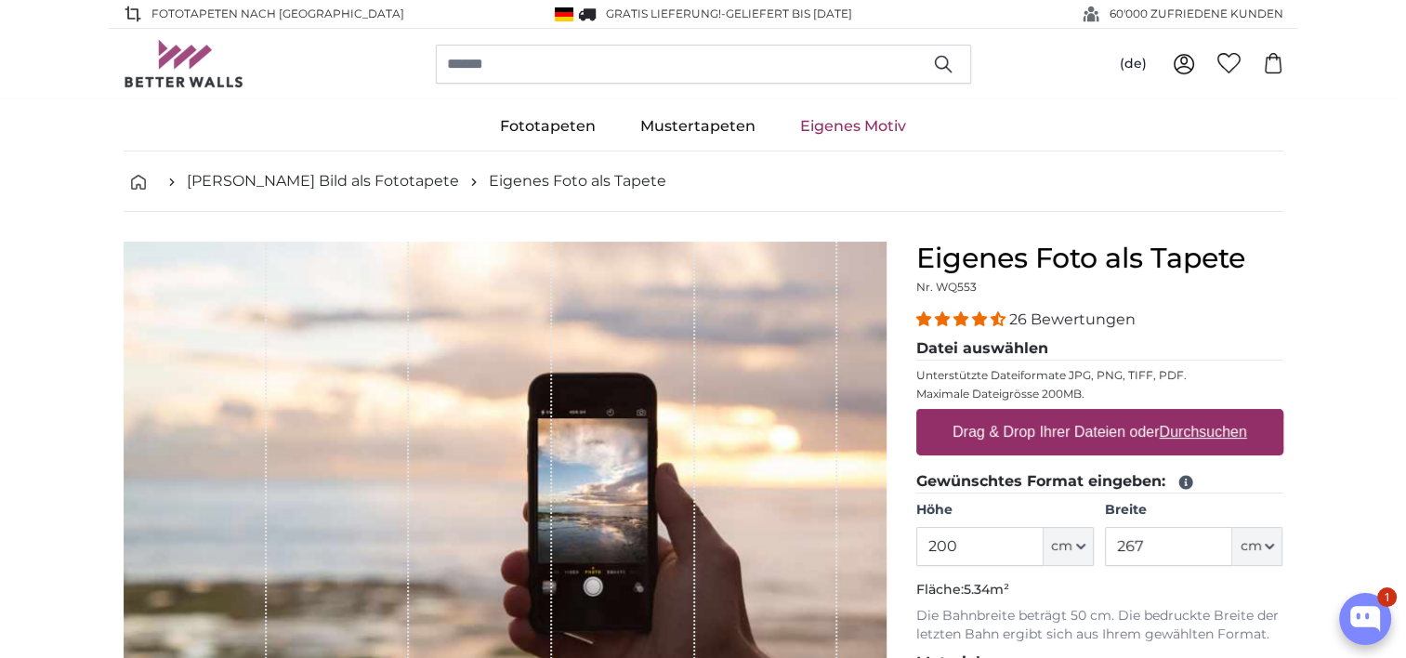
drag, startPoint x: 1002, startPoint y: 539, endPoint x: 818, endPoint y: 529, distance: 184.3
click at [818, 529] on product-detail "Abbrechen Bild zuschneiden Bahnen ausblenden Eigenes Foto als Tapete Nr. WQ553 …" at bounding box center [704, 645] width 1190 height 867
type input "240"
drag, startPoint x: 1191, startPoint y: 543, endPoint x: 1099, endPoint y: 535, distance: 92.3
click at [1099, 535] on div "Höhe 240 ft cm Centimeter (cm) Inches (inch) Feet (ft. in.) Breite 267 ft cm Ce…" at bounding box center [1100, 533] width 367 height 65
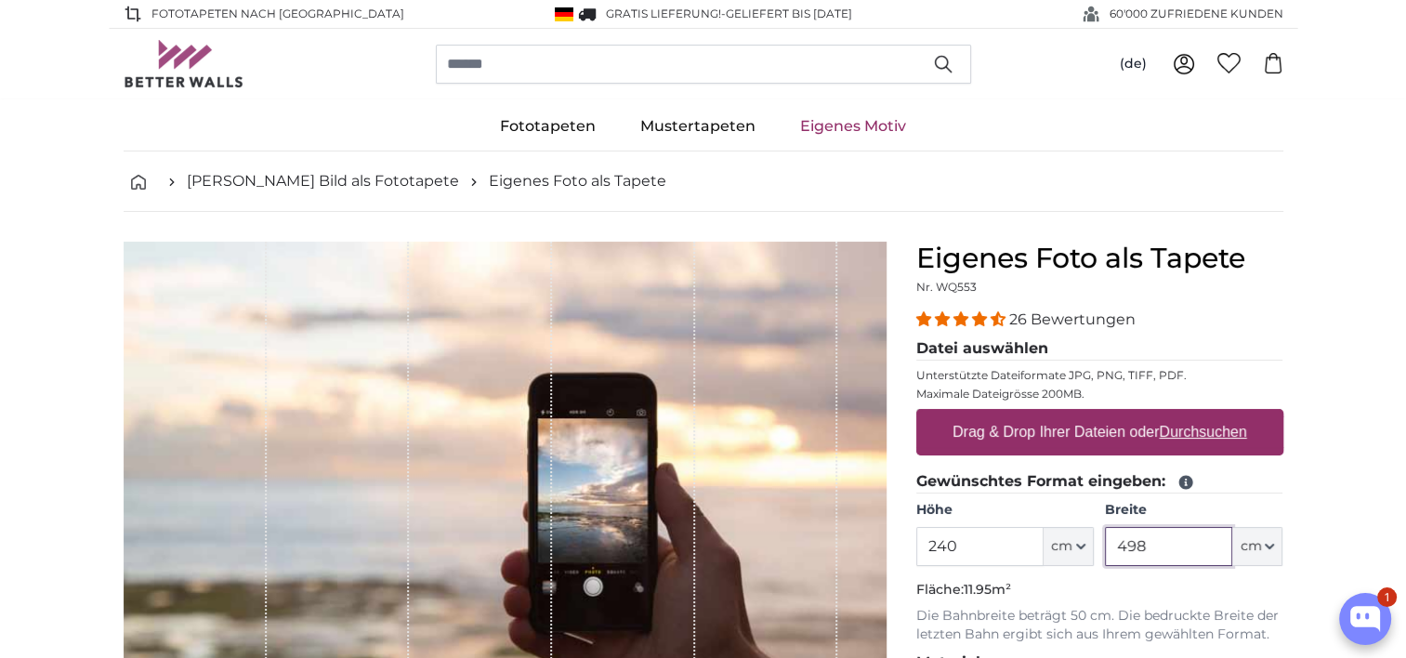
type input "498"
click at [1192, 434] on u "Durchsuchen" at bounding box center [1202, 432] width 87 height 16
click at [1192, 415] on input "Drag & Drop Ihrer Dateien oder Durchsuchen" at bounding box center [1100, 412] width 367 height 6
type input "**********"
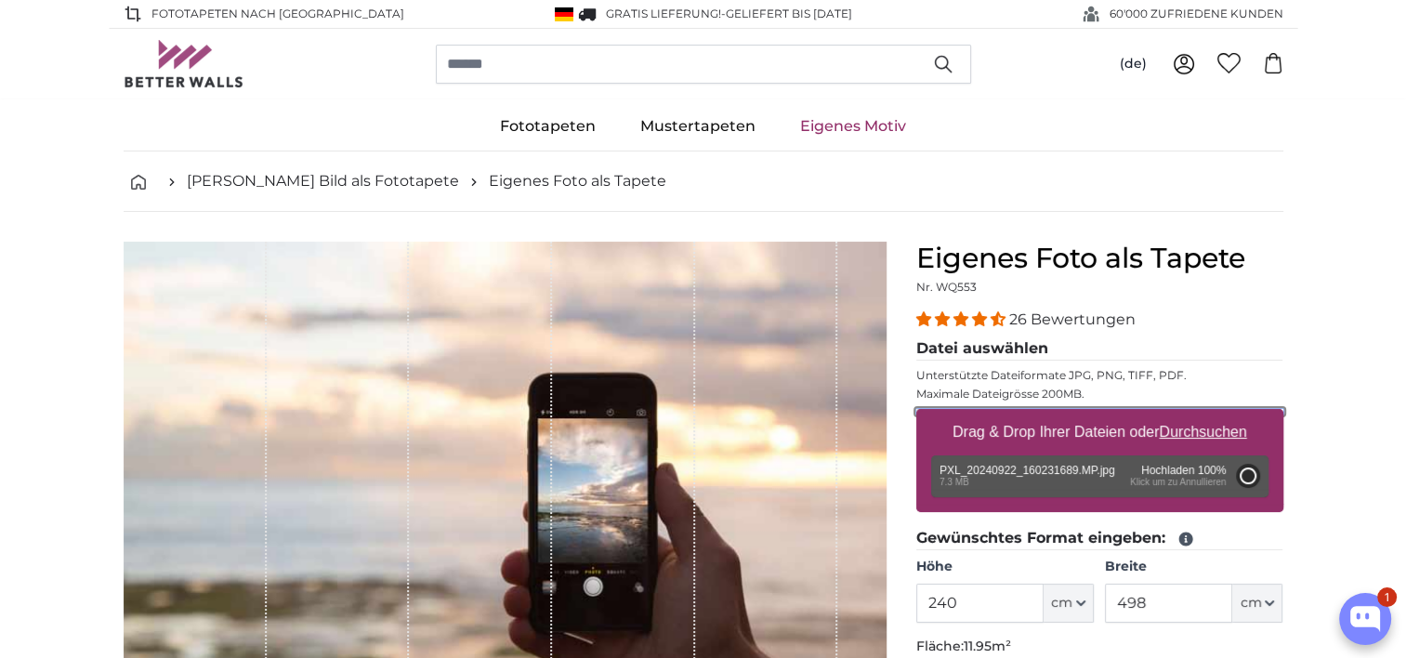
type input "186"
type input "331.1"
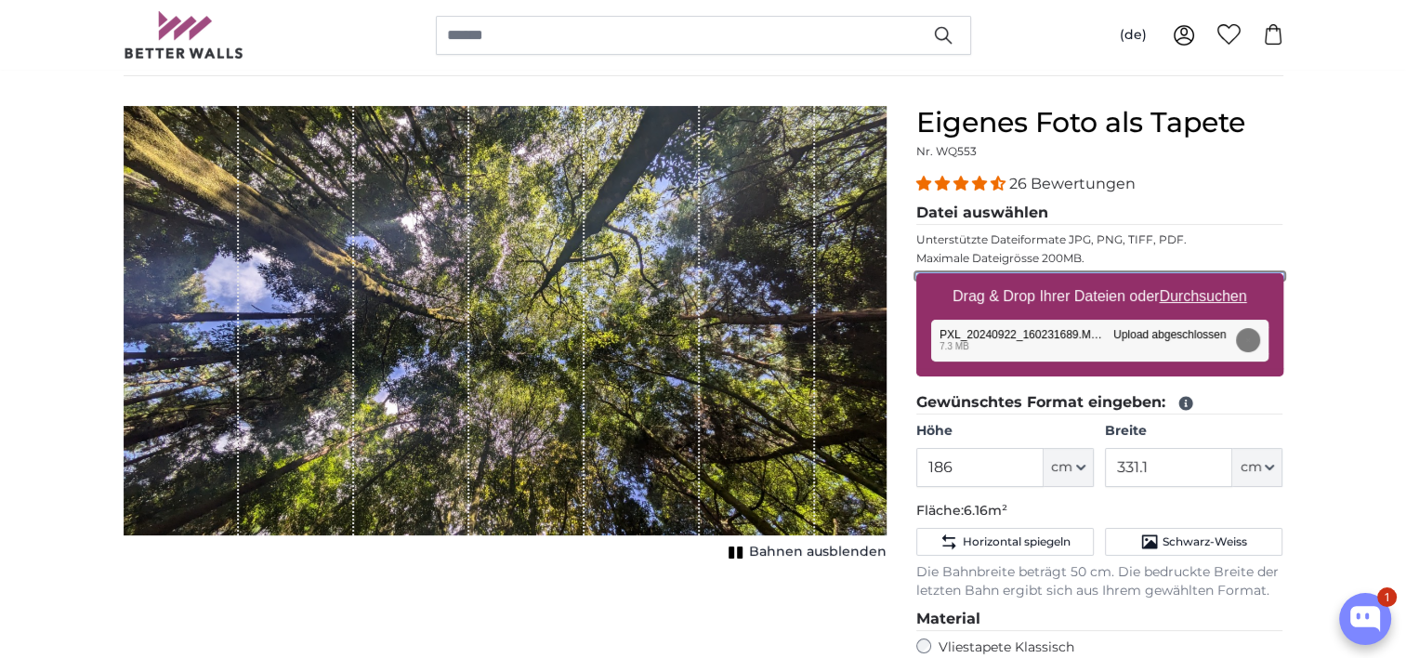
scroll to position [93, 0]
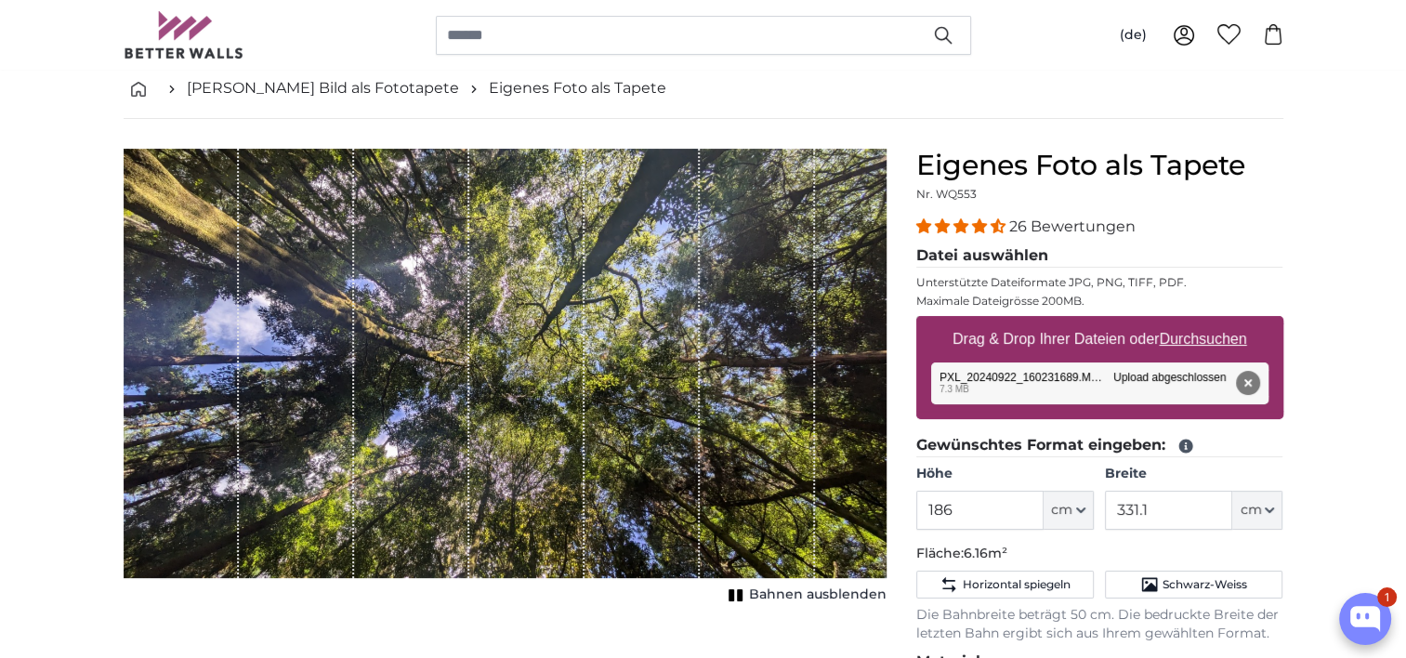
click at [768, 595] on span "Bahnen ausblenden" at bounding box center [818, 595] width 138 height 19
click at [768, 595] on span "Bahnen einblenden" at bounding box center [818, 595] width 137 height 19
drag, startPoint x: 346, startPoint y: 306, endPoint x: 469, endPoint y: 331, distance: 125.2
click at [469, 331] on div "1 of 1" at bounding box center [505, 363] width 763 height 429
drag, startPoint x: 587, startPoint y: 323, endPoint x: 599, endPoint y: 257, distance: 66.0
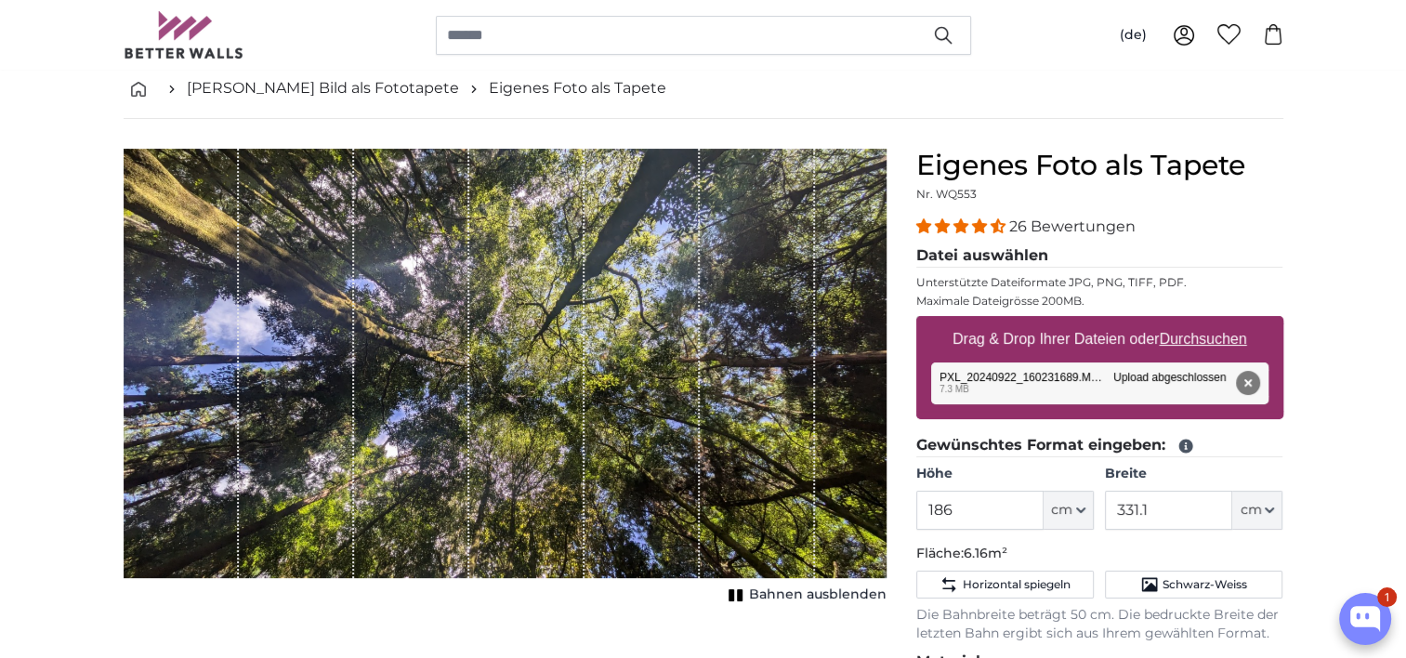
click at [599, 257] on div "1 of 1" at bounding box center [642, 363] width 115 height 429
drag, startPoint x: 601, startPoint y: 257, endPoint x: 602, endPoint y: 270, distance: 13.1
click at [602, 270] on div "1 of 1" at bounding box center [642, 363] width 115 height 429
click at [1082, 509] on icon "button" at bounding box center [1080, 510] width 7 height 4
click at [1082, 501] on button "cm" at bounding box center [1069, 510] width 50 height 39
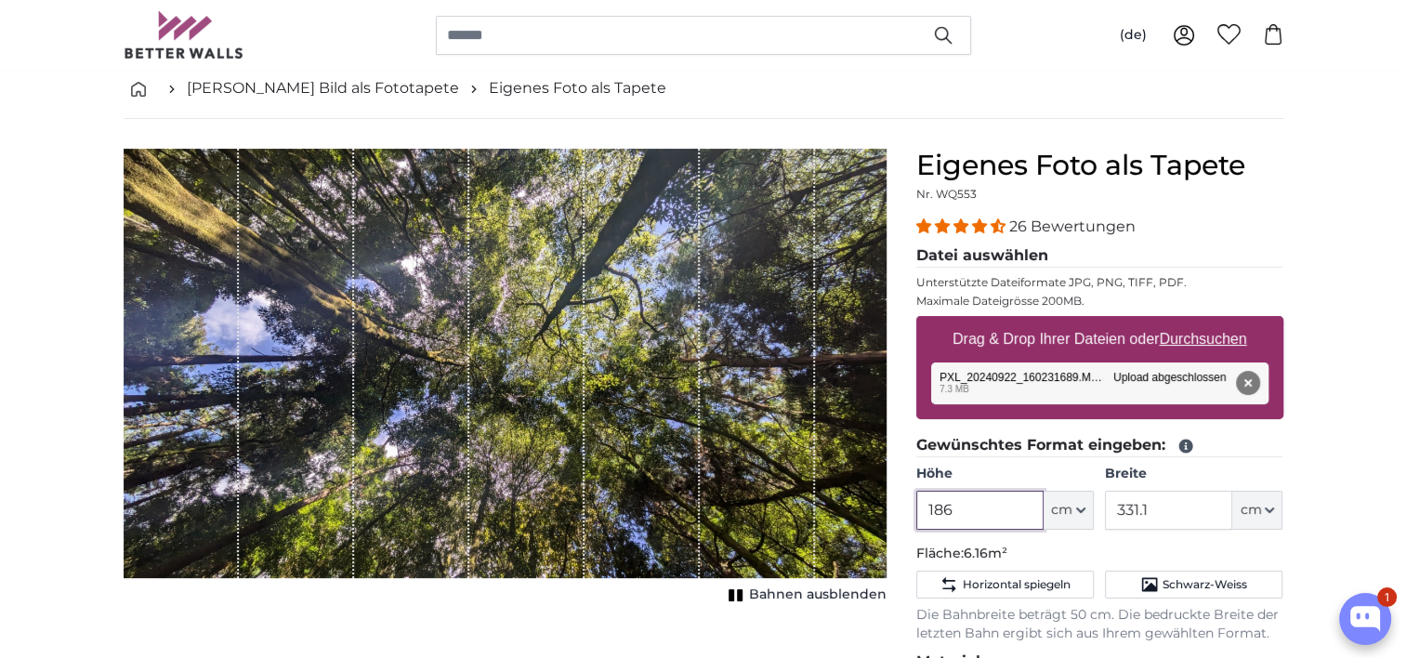
drag, startPoint x: 997, startPoint y: 506, endPoint x: 838, endPoint y: 482, distance: 159.7
click at [838, 482] on product-detail "Abbrechen Bild zuschneiden Bahnen ausblenden Eigenes Foto als Tapete Nr. WQ553 …" at bounding box center [704, 598] width 1190 height 959
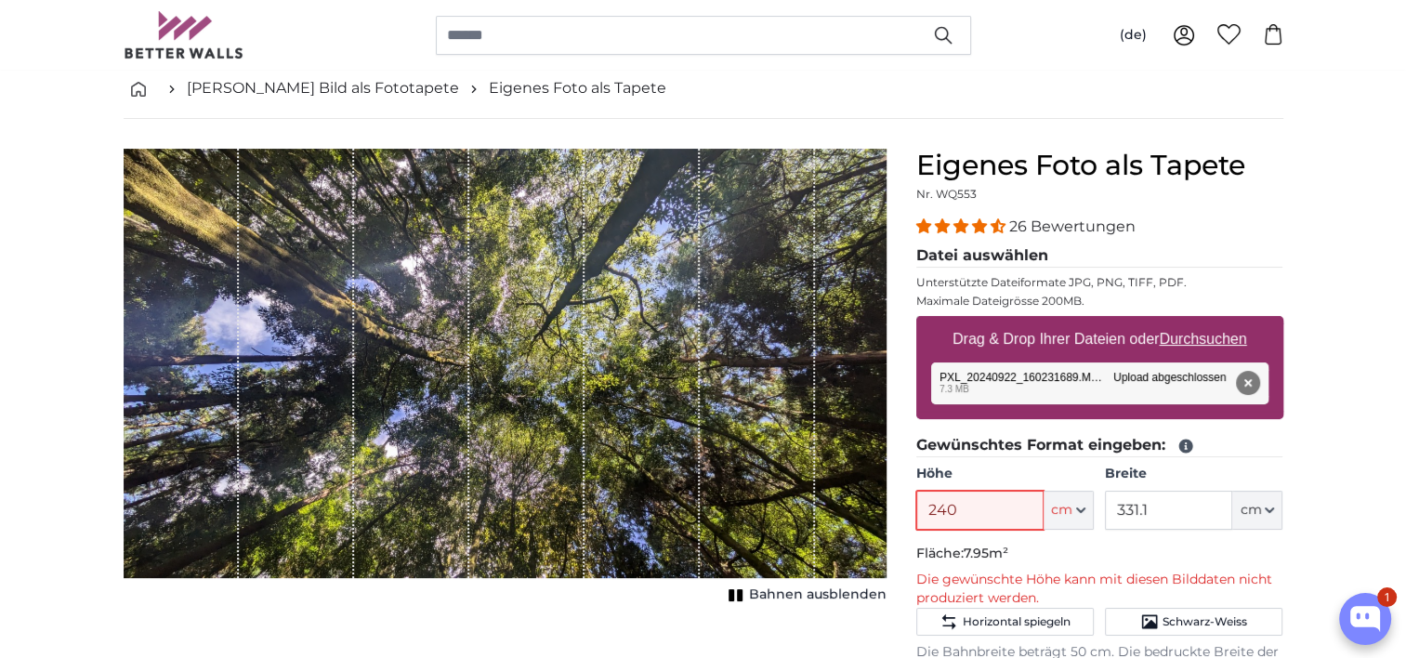
type input "240"
drag, startPoint x: 1204, startPoint y: 504, endPoint x: 1065, endPoint y: 488, distance: 139.4
click at [1065, 488] on div "Höhe 240 ft cm Centimeter (cm) Inches (inch) Feet (ft. in.) Breite 331.1 ft cm …" at bounding box center [1100, 497] width 367 height 65
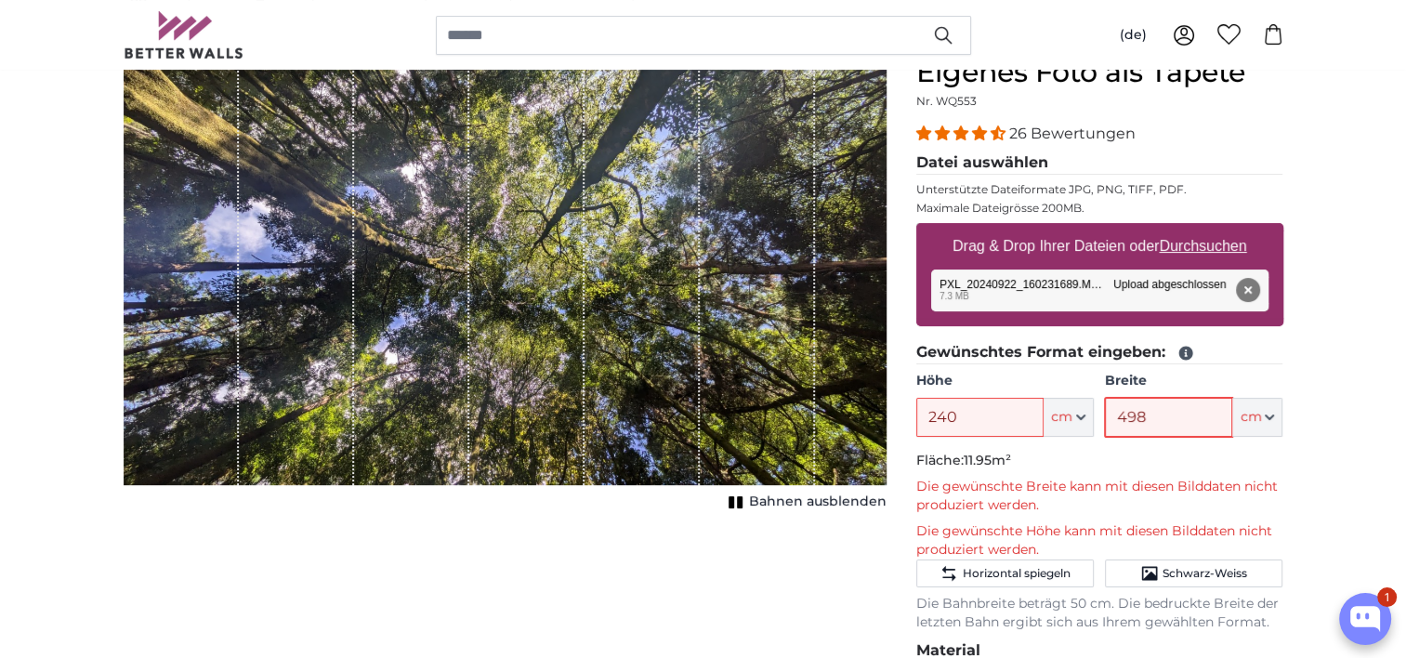
scroll to position [279, 0]
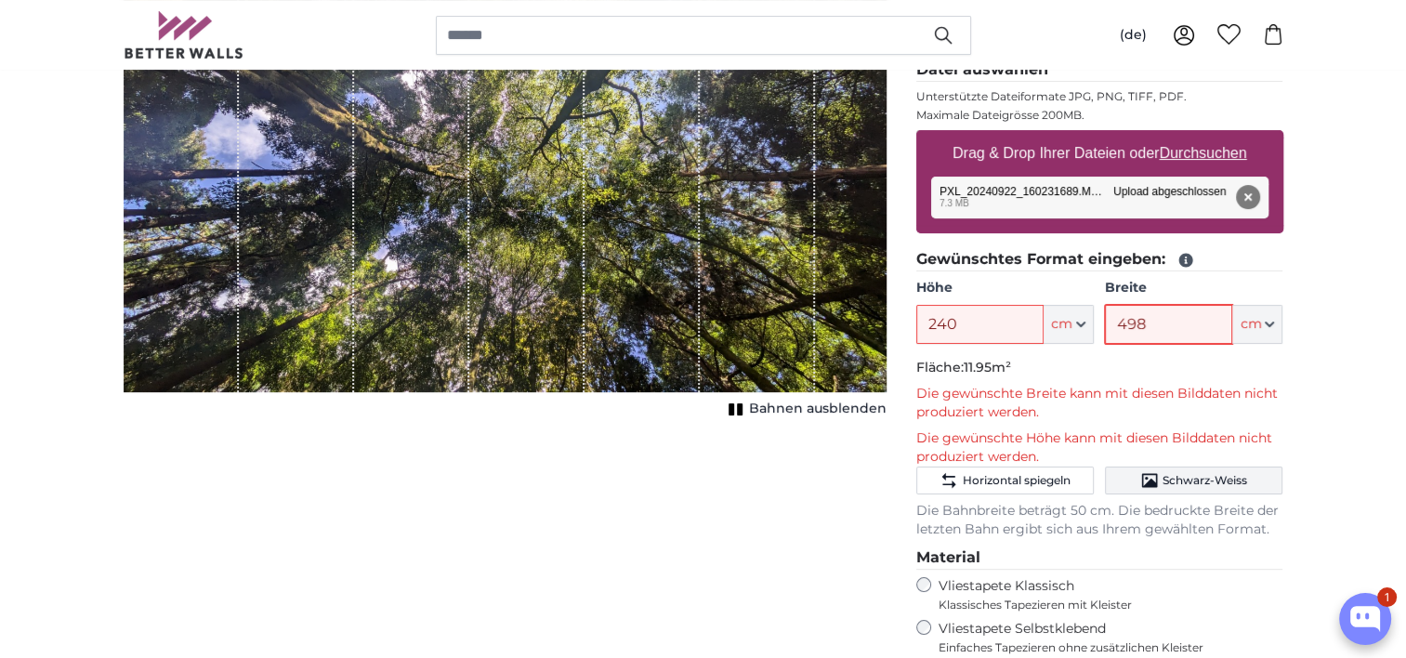
type input "498"
click at [1182, 483] on span "Schwarz-Weiss" at bounding box center [1205, 480] width 85 height 15
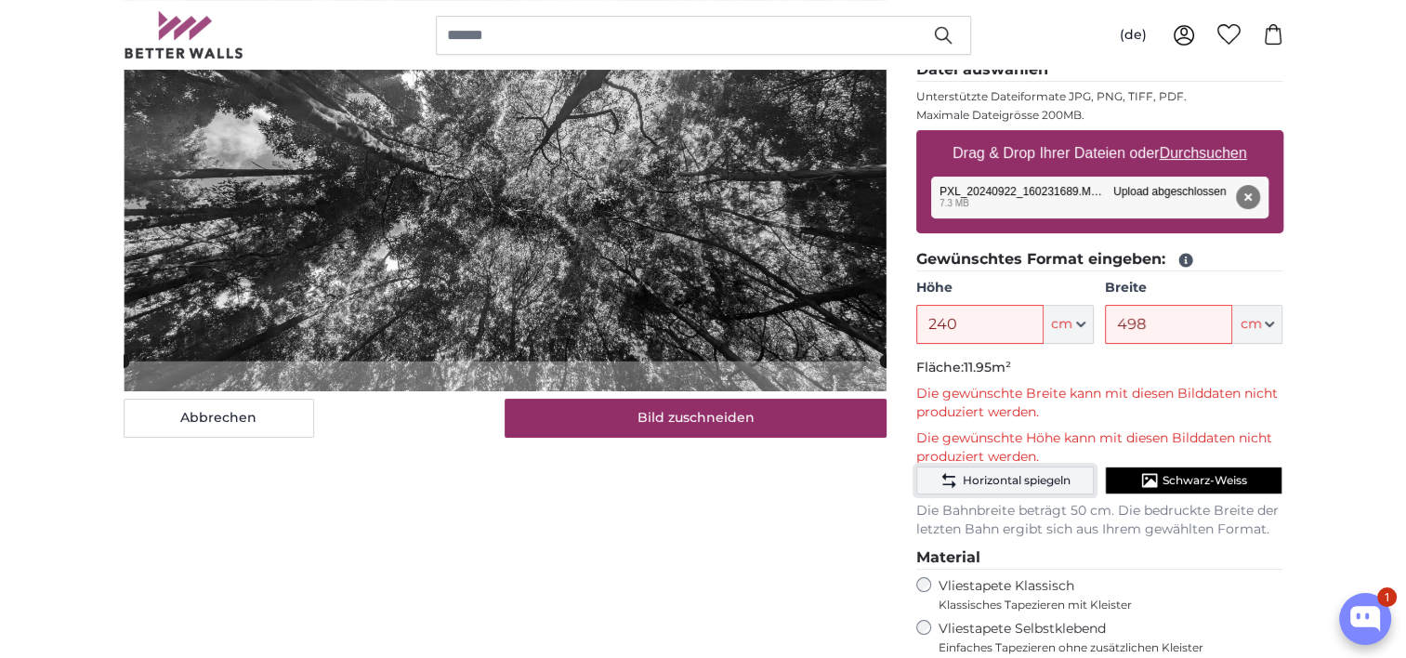
click at [1019, 477] on span "Horizontal spiegeln" at bounding box center [1016, 480] width 108 height 15
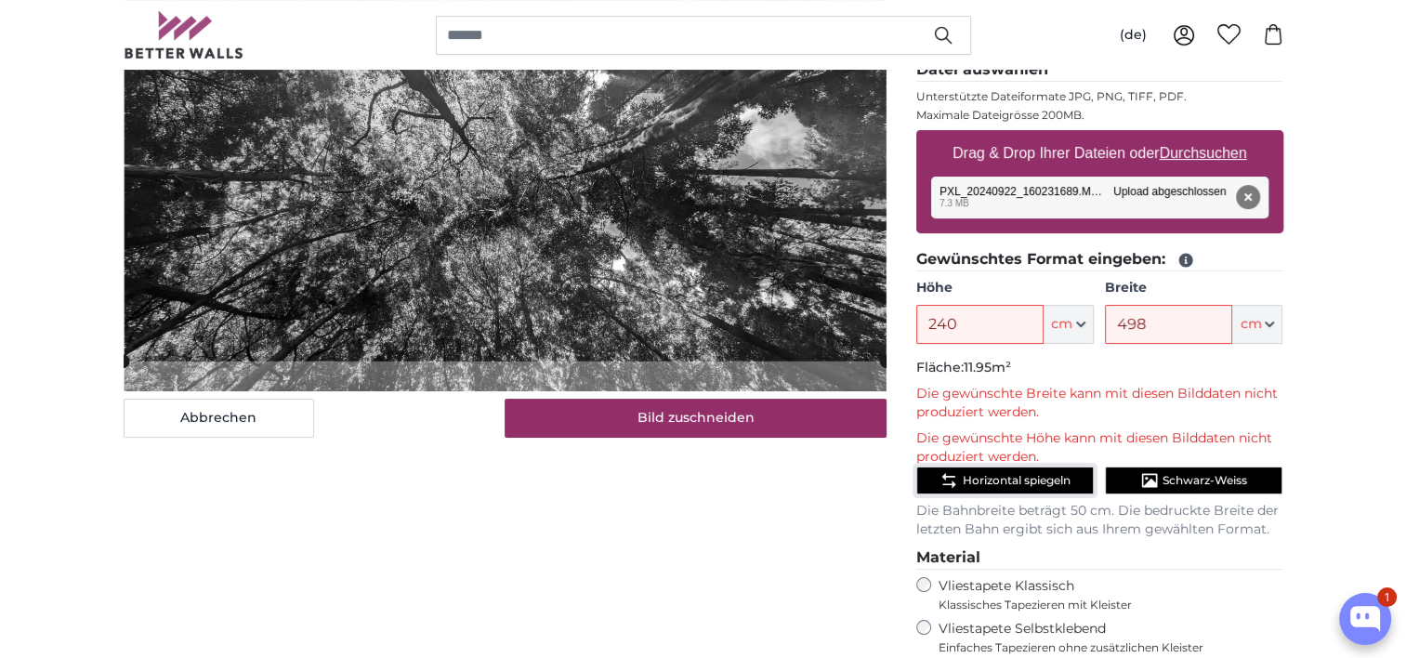
click at [1019, 477] on span "Horizontal spiegeln" at bounding box center [1016, 480] width 108 height 15
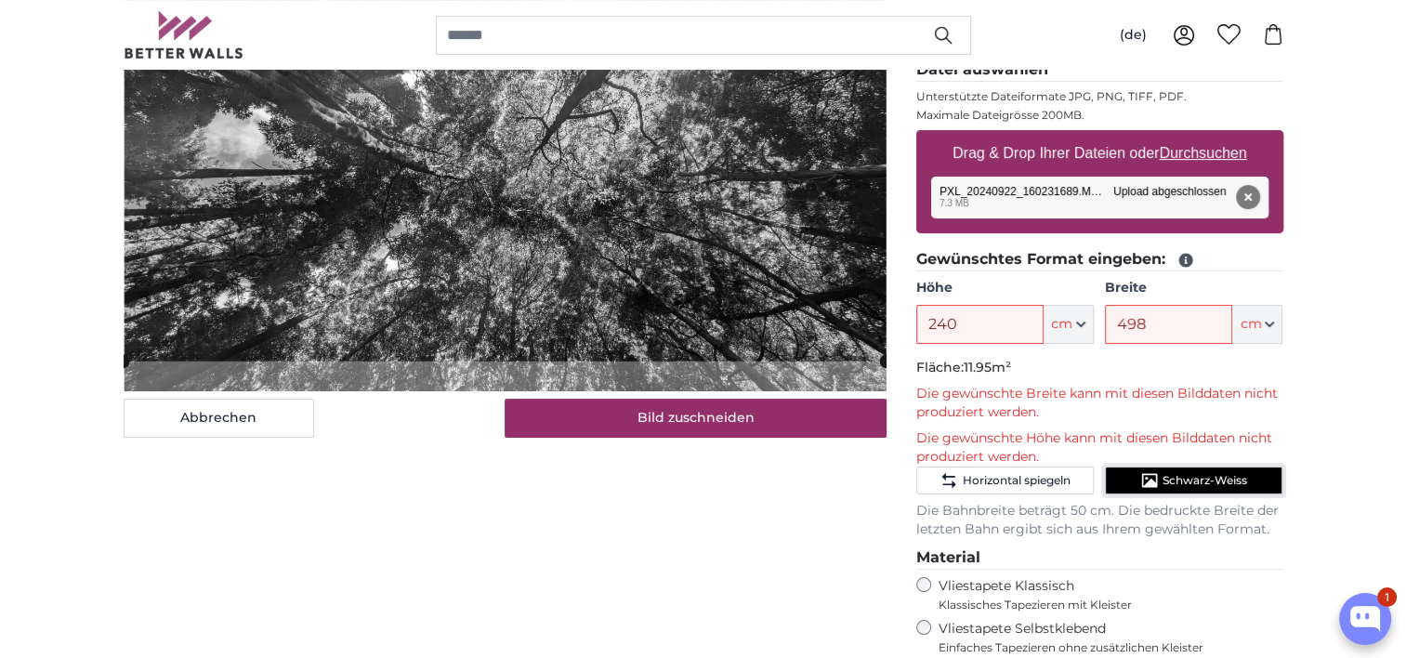
click at [1194, 481] on span "Schwarz-Weiss" at bounding box center [1205, 480] width 85 height 15
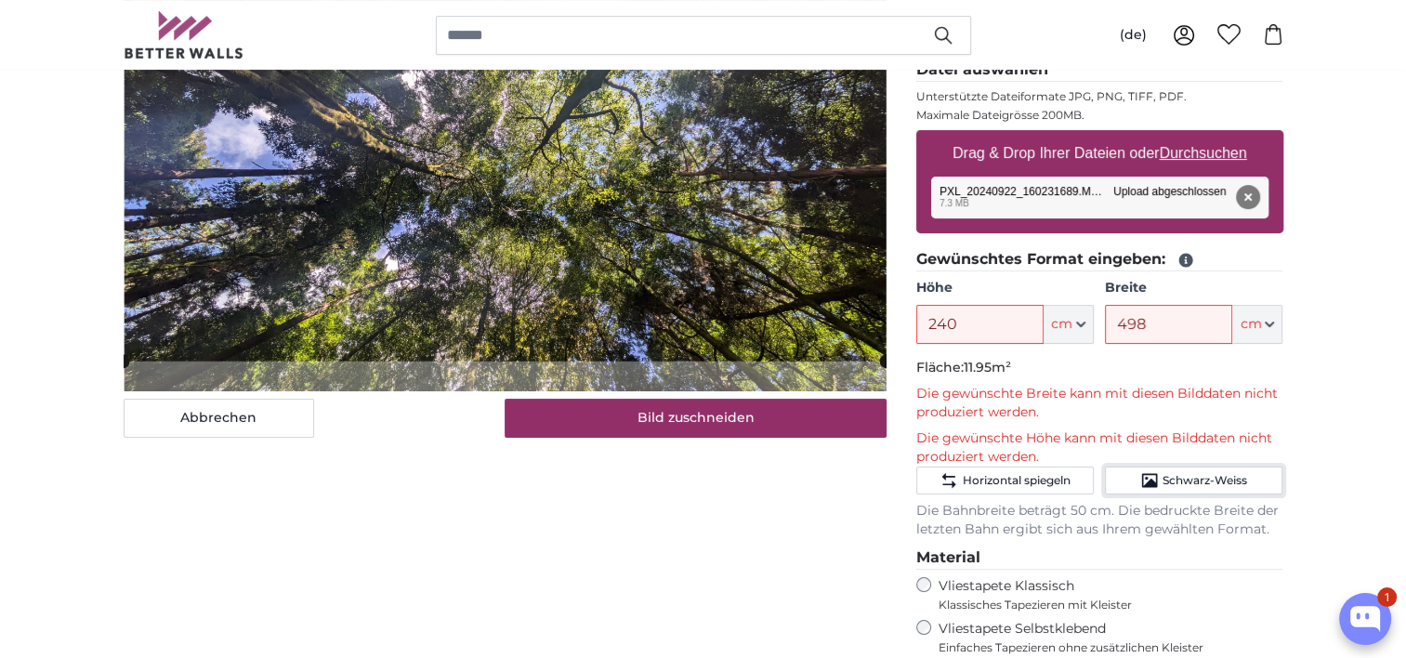
scroll to position [93, 0]
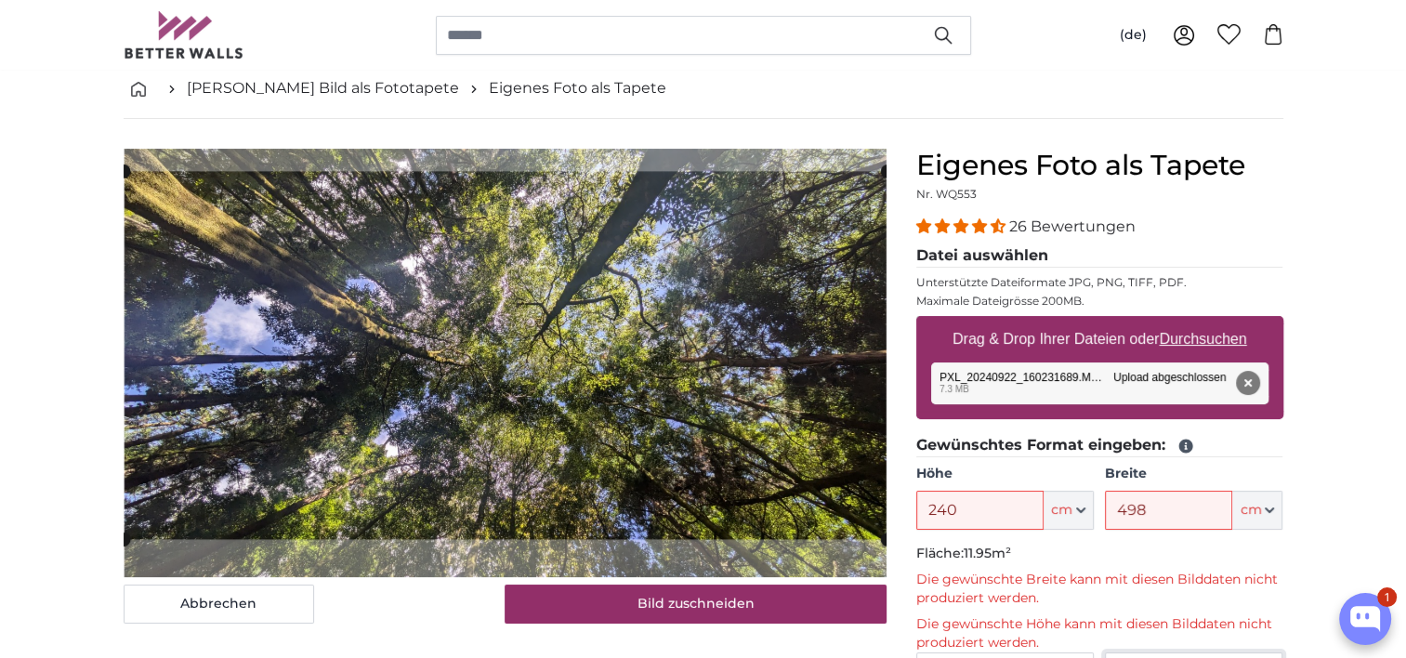
click at [639, 346] on cropper-handle at bounding box center [505, 355] width 763 height 368
click at [1249, 380] on button "Entfernen" at bounding box center [1247, 383] width 24 height 24
